Goal: Navigation & Orientation: Find specific page/section

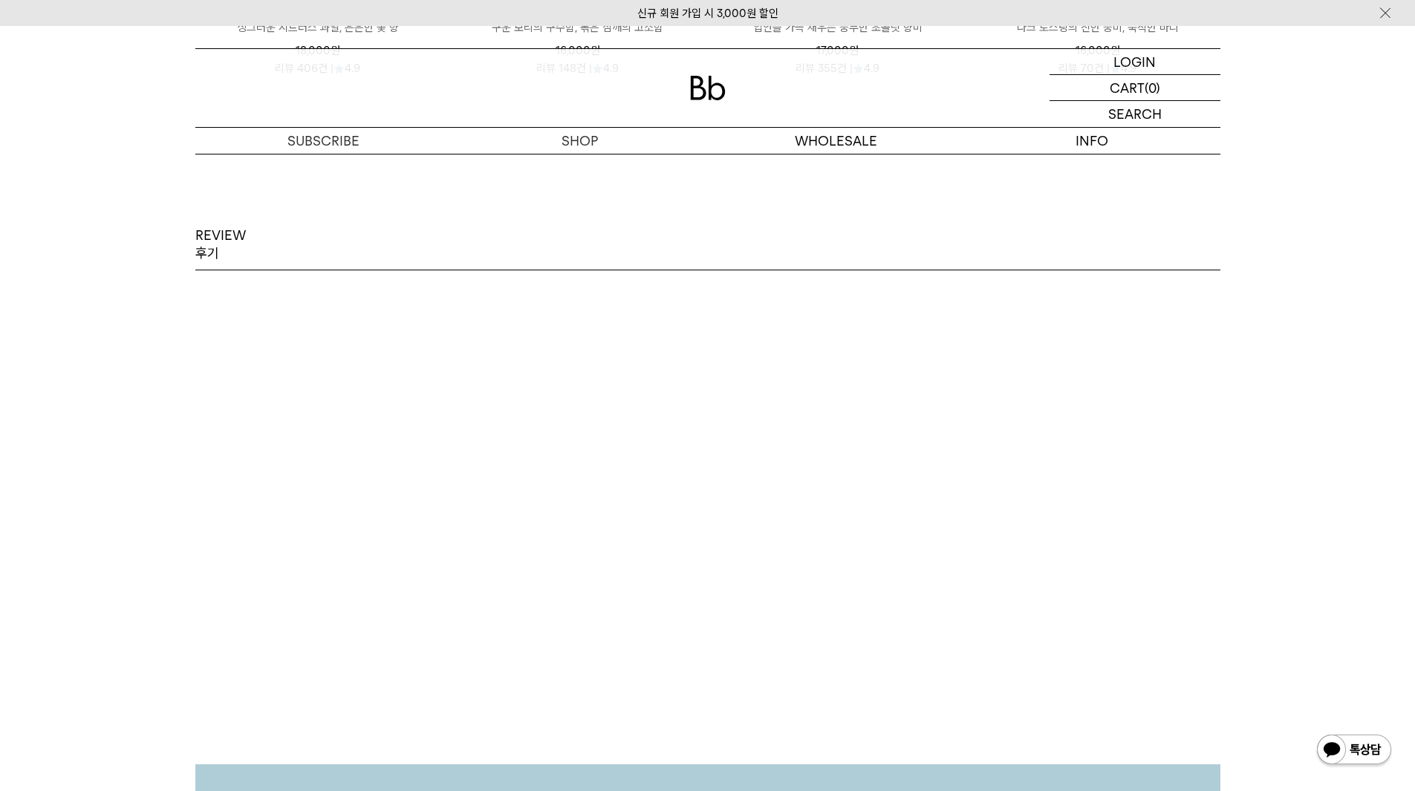
scroll to position [2878, 0]
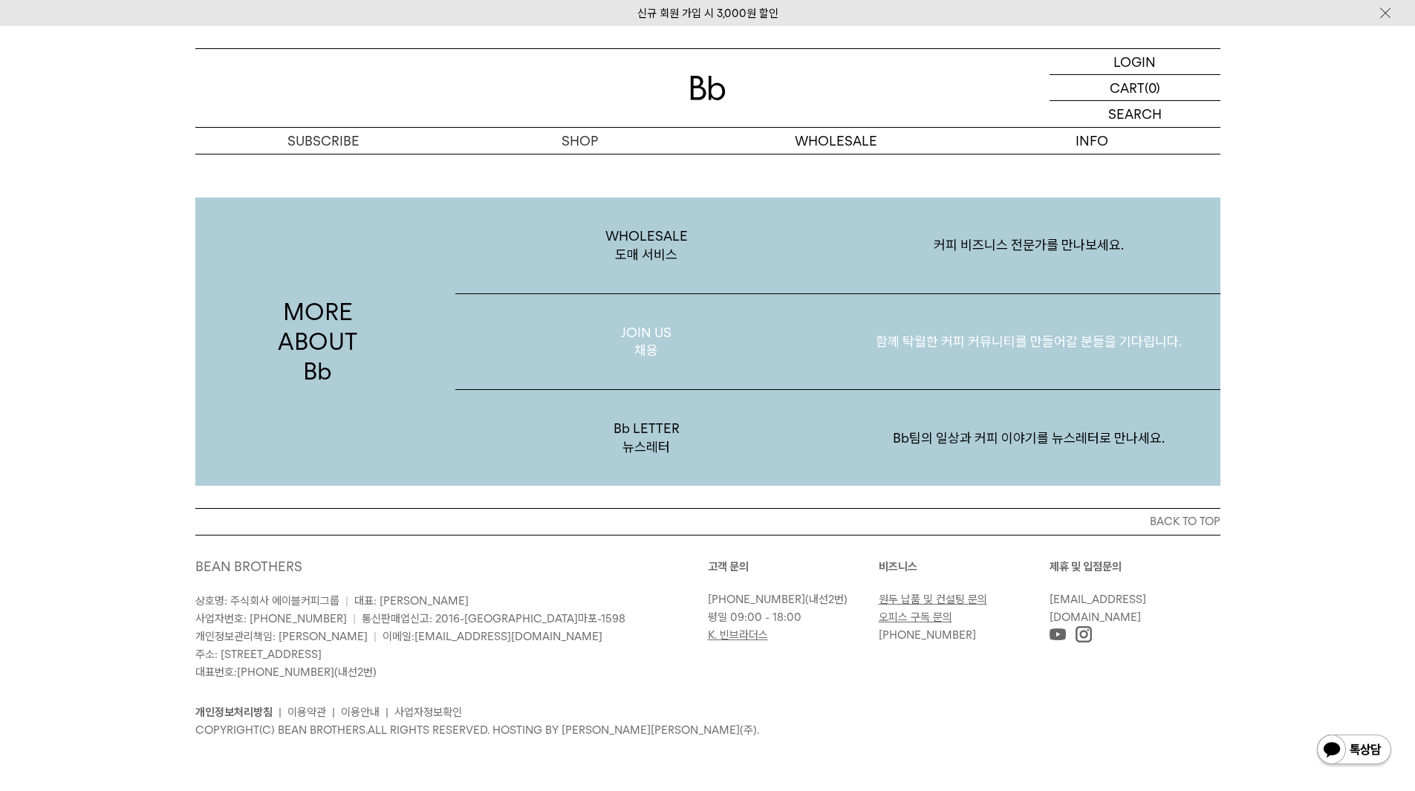
click at [717, 329] on p "JOIN US 채용" at bounding box center [646, 342] width 383 height 96
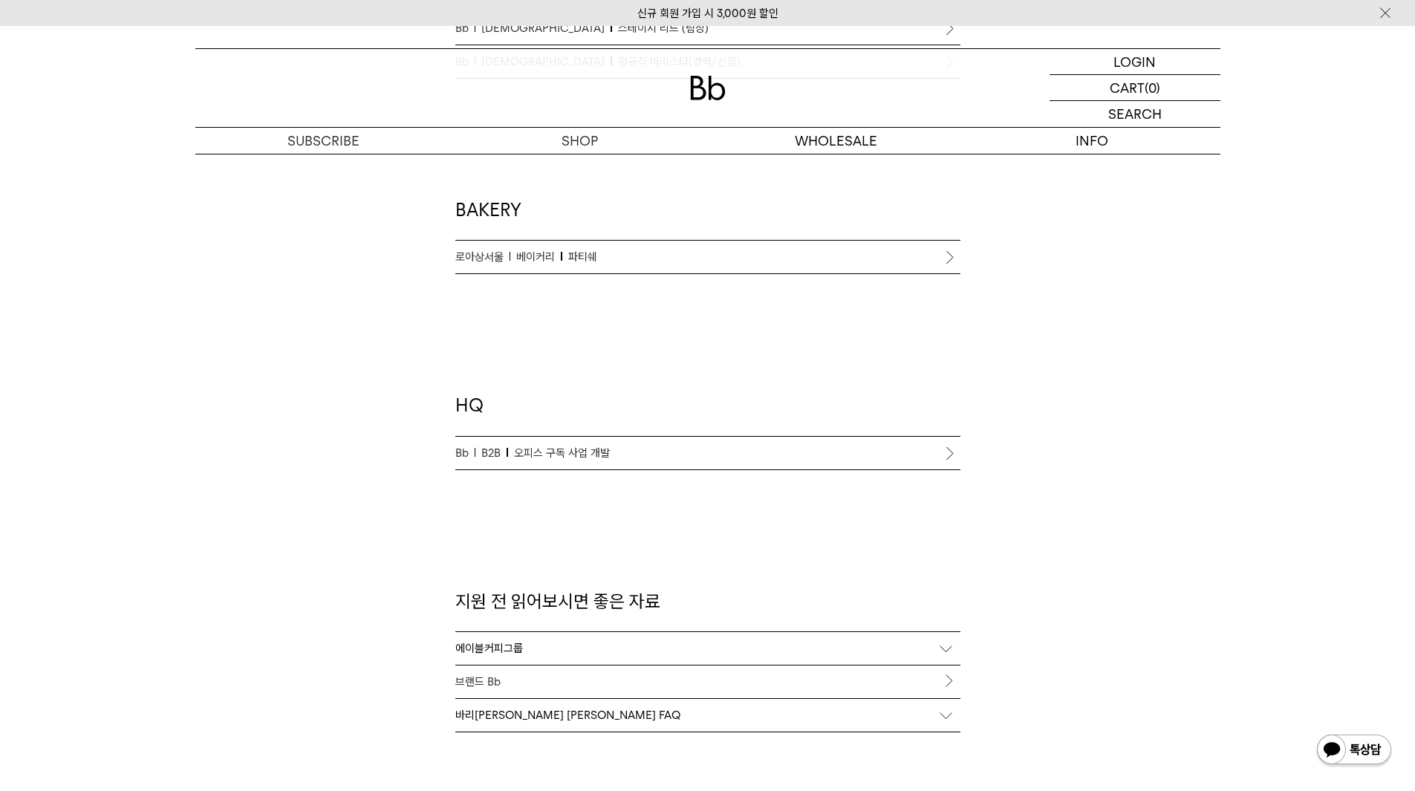
scroll to position [1263, 0]
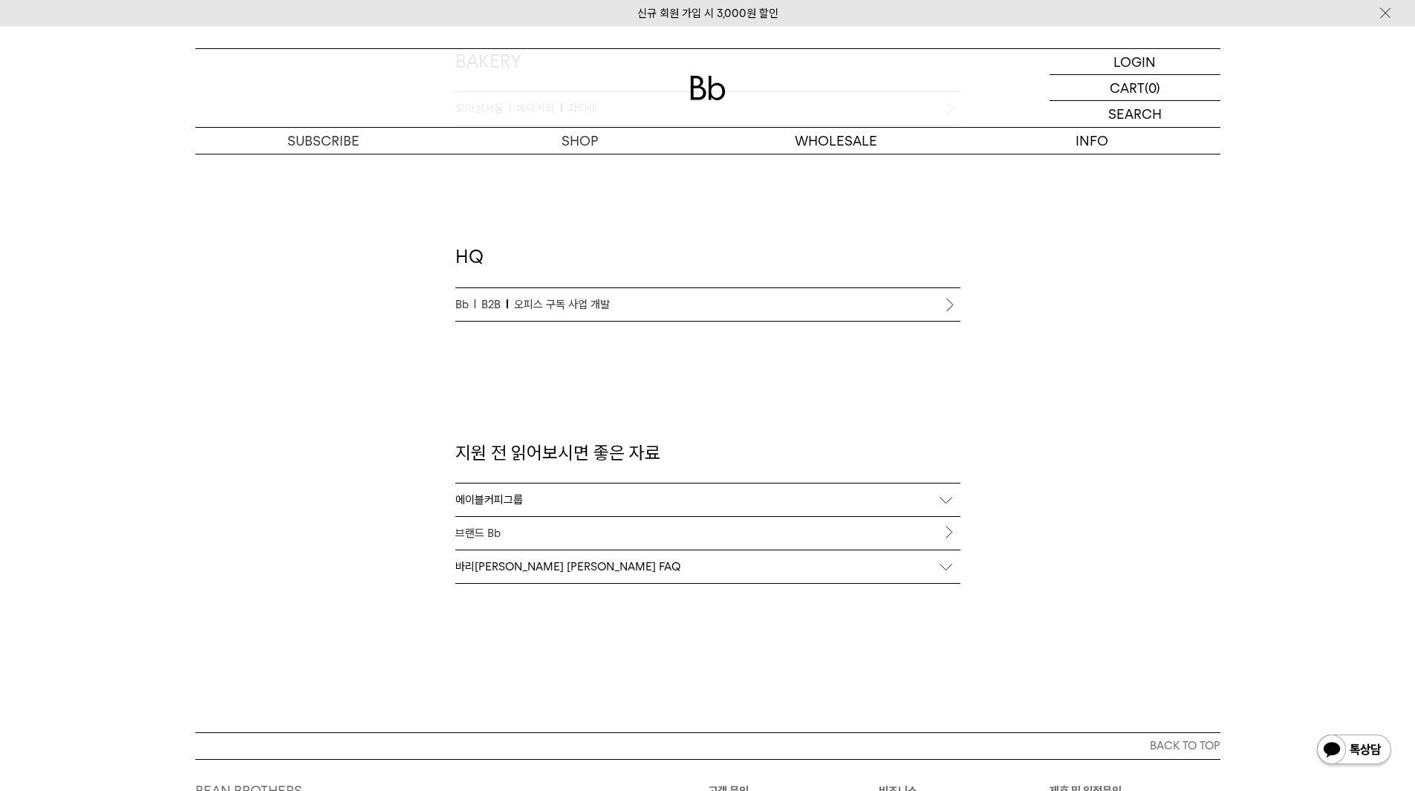
click at [633, 500] on div "에이블커피그룹" at bounding box center [707, 500] width 505 height 33
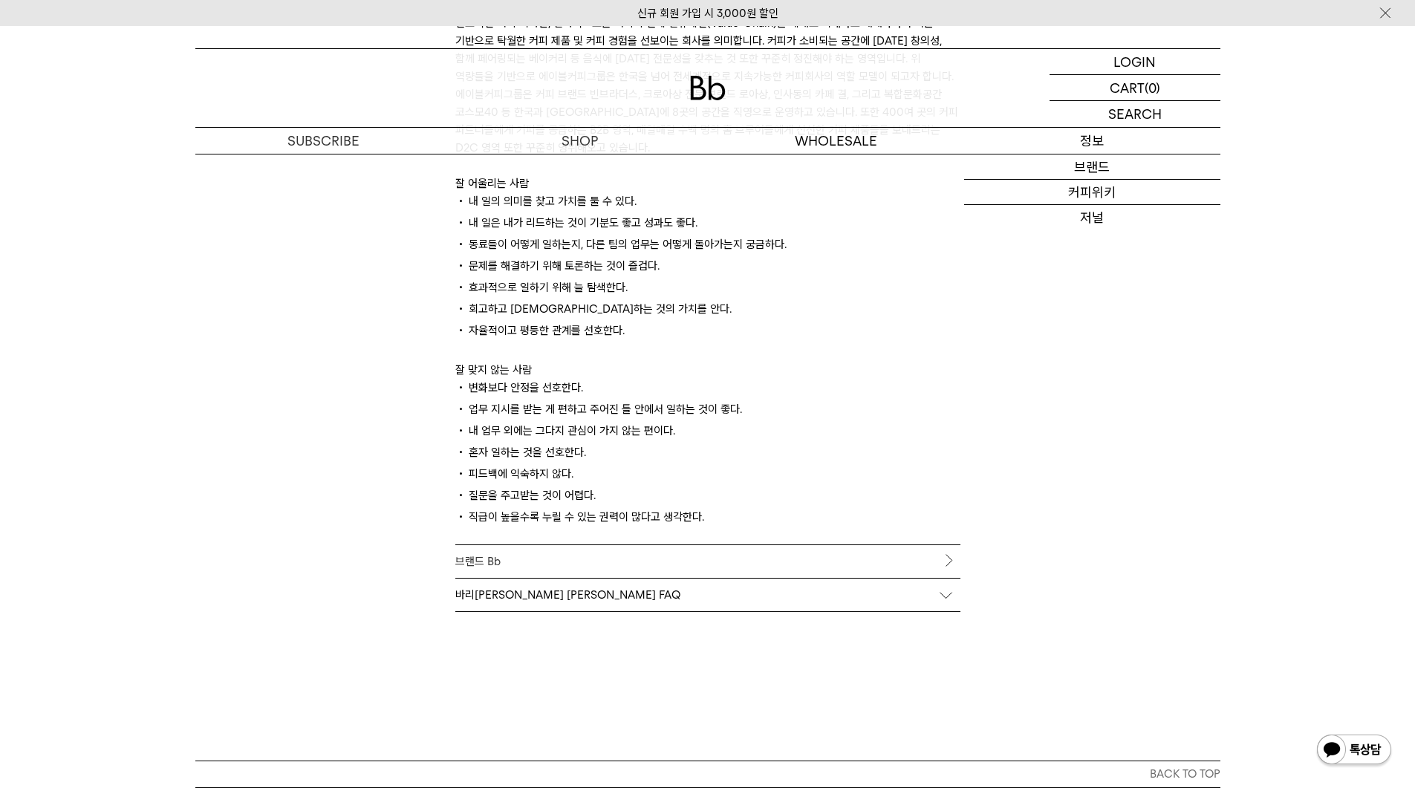
scroll to position [1783, 0]
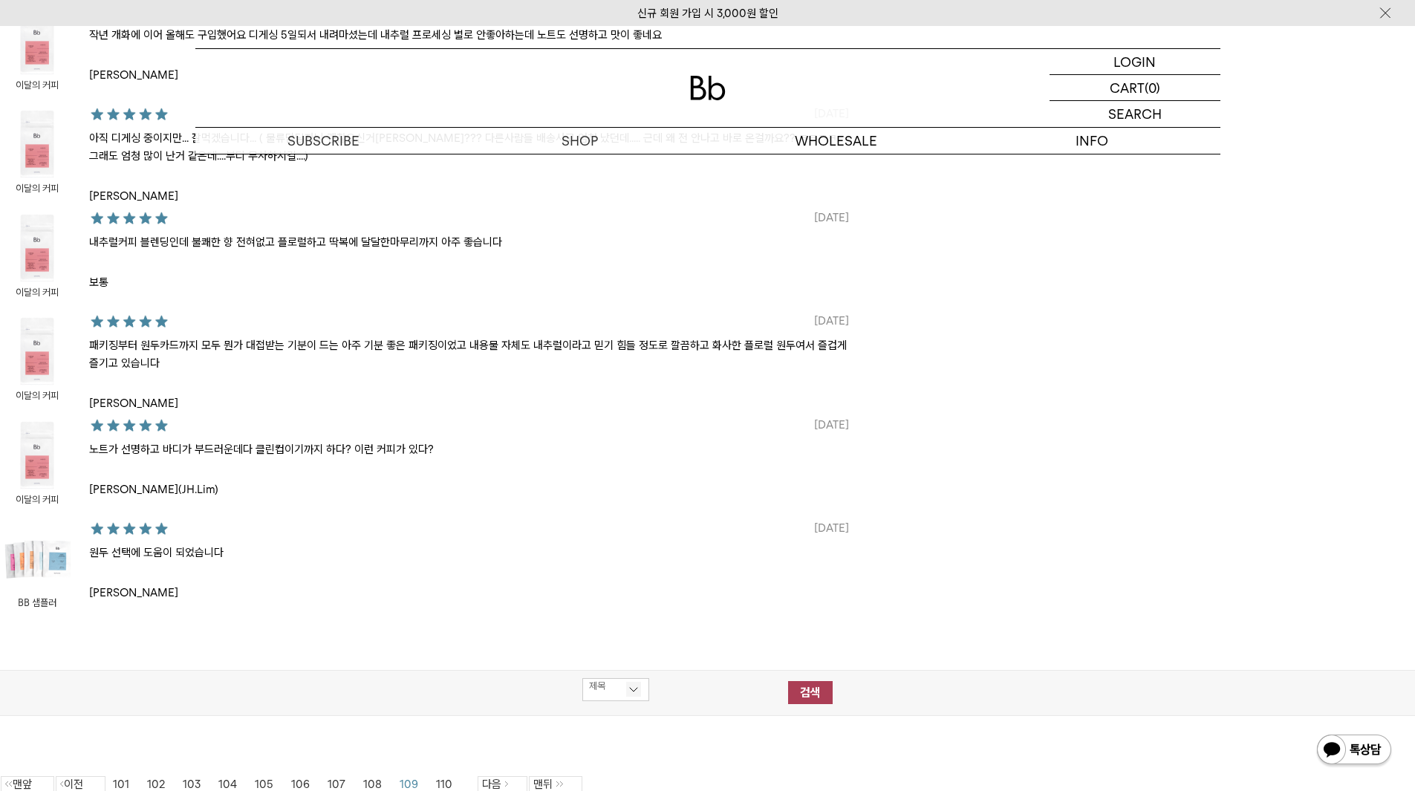
scroll to position [1114, 0]
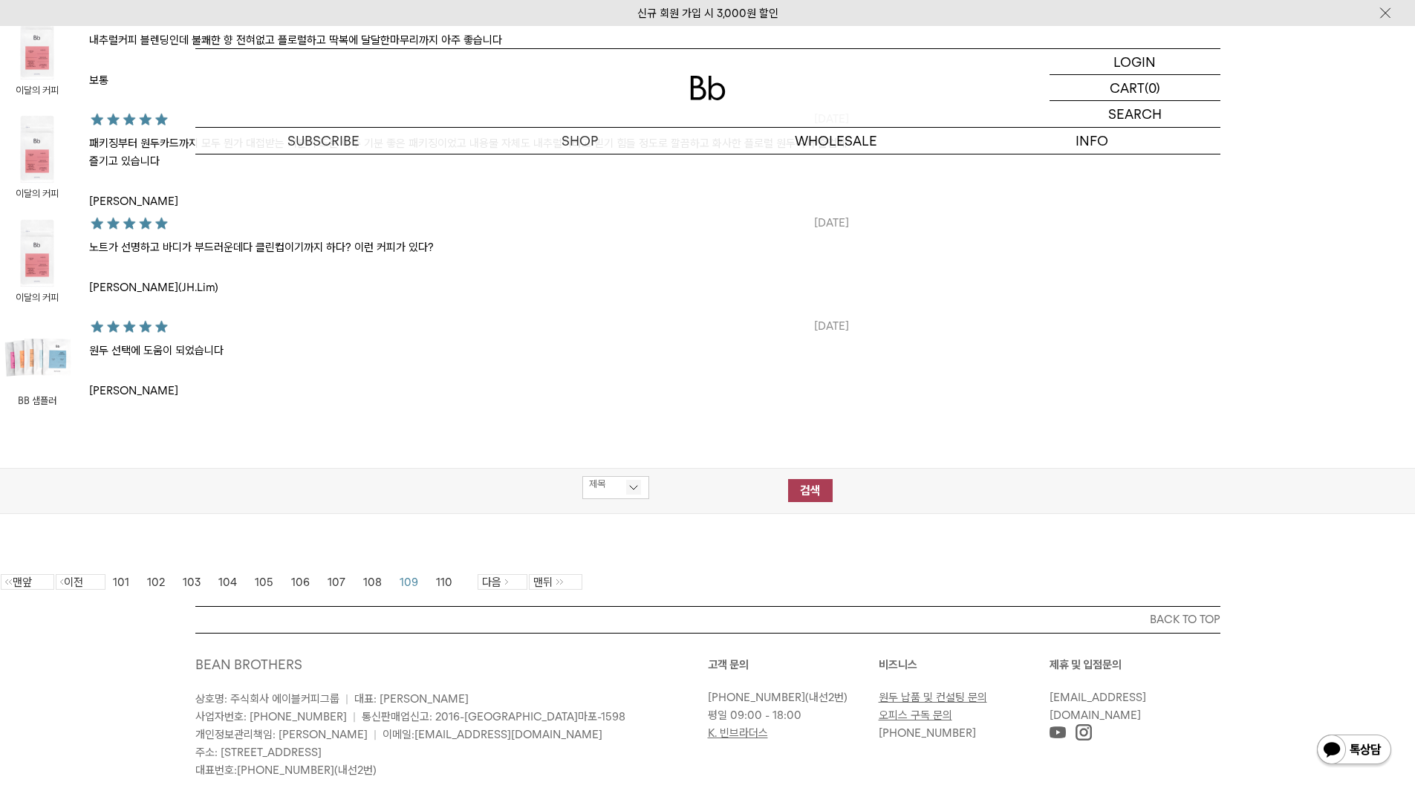
click at [442, 583] on link "110" at bounding box center [444, 582] width 16 height 13
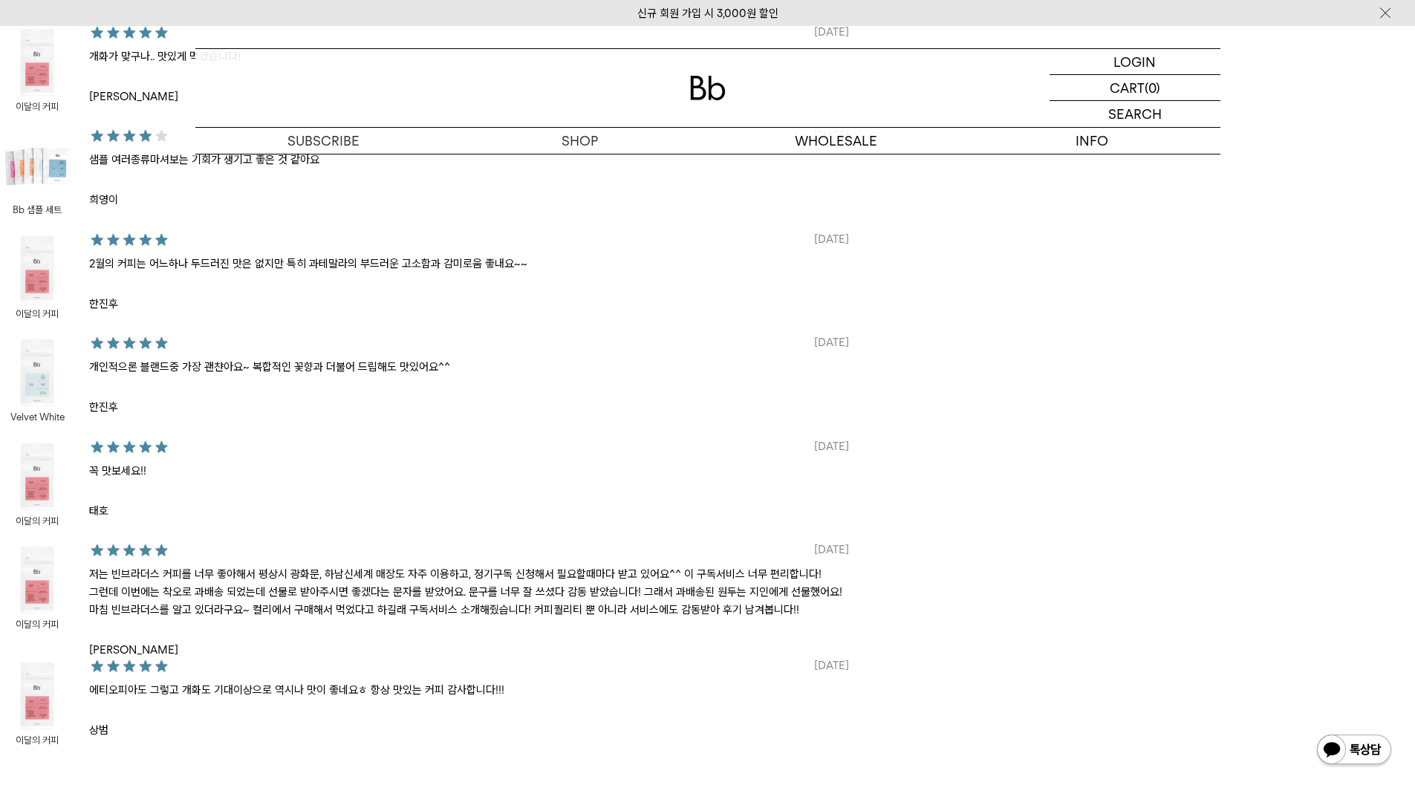
scroll to position [891, 0]
